Goal: Task Accomplishment & Management: Manage account settings

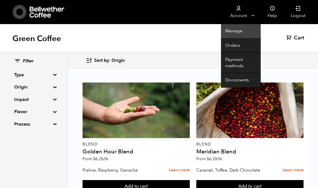
click at [241, 32] on link "Manage" at bounding box center [241, 31] width 40 height 14
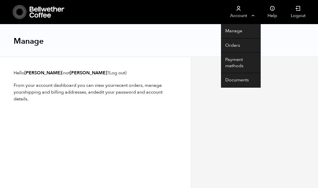
click at [243, 16] on link "Account" at bounding box center [238, 12] width 35 height 24
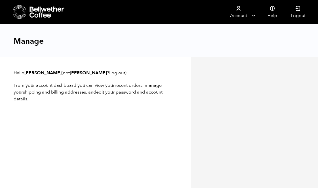
click at [41, 7] on icon at bounding box center [46, 12] width 35 height 11
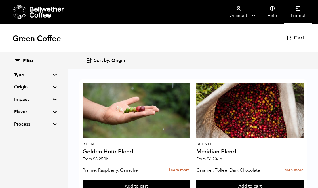
click at [294, 14] on link "Logout" at bounding box center [298, 12] width 28 height 24
